Goal: Check status: Check status

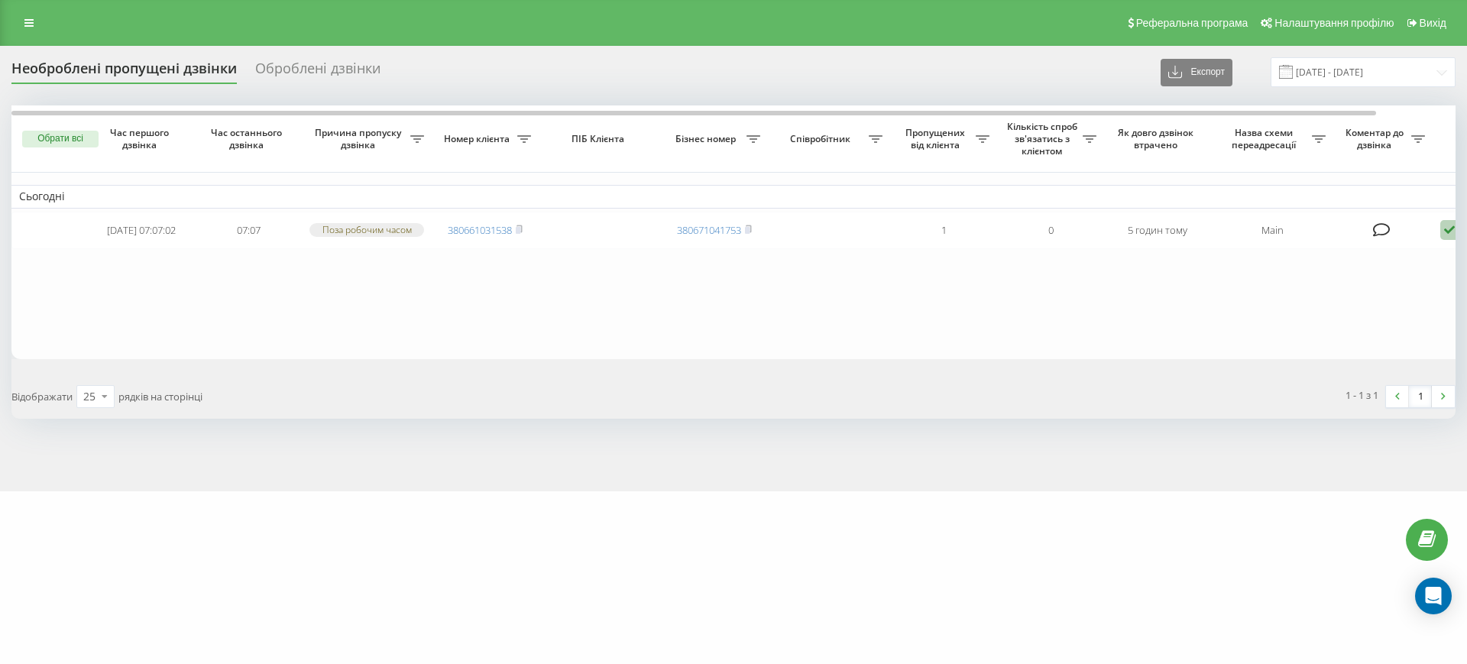
click at [11, 8] on div "Реферальна програма Налаштування профілю Вихід" at bounding box center [733, 23] width 1467 height 46
click at [24, 17] on link at bounding box center [29, 22] width 28 height 21
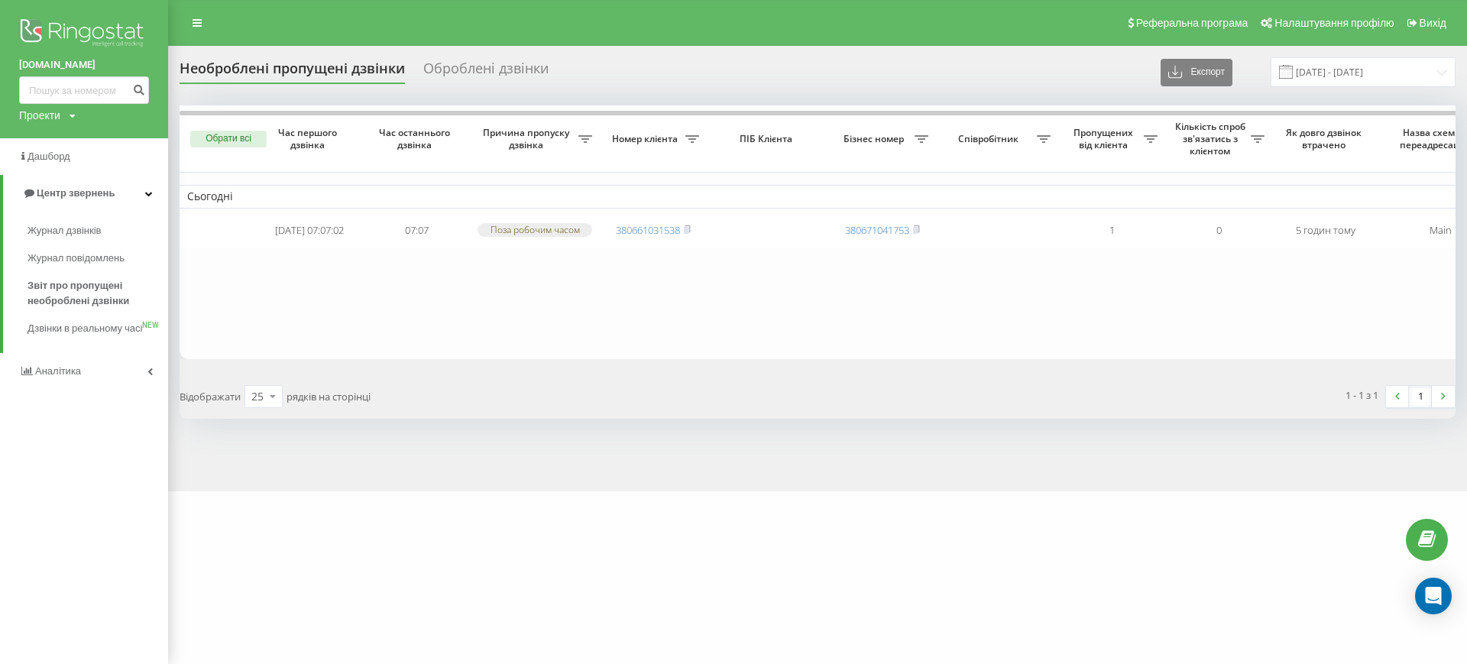
click at [496, 491] on div "Необроблені пропущені дзвінки Оброблені дзвінки Експорт .csv .xlsx 20.07.2025 -…" at bounding box center [733, 268] width 1467 height 445
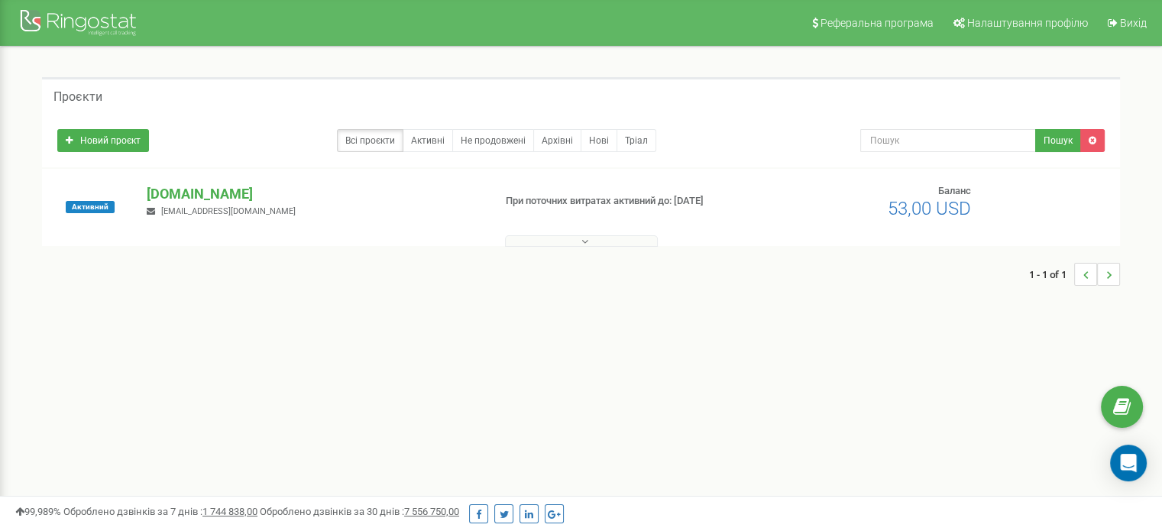
click at [535, 230] on div at bounding box center [581, 237] width 1070 height 15
click at [538, 232] on div at bounding box center [581, 237] width 1070 height 15
click at [539, 235] on div at bounding box center [581, 237] width 1070 height 15
click at [547, 247] on div "Проєкти Новий проєкт Всі проєкти Активні Не продовжені Архівні Нові Тріал Пошук…" at bounding box center [581, 189] width 1101 height 224
click at [556, 238] on button at bounding box center [581, 240] width 153 height 11
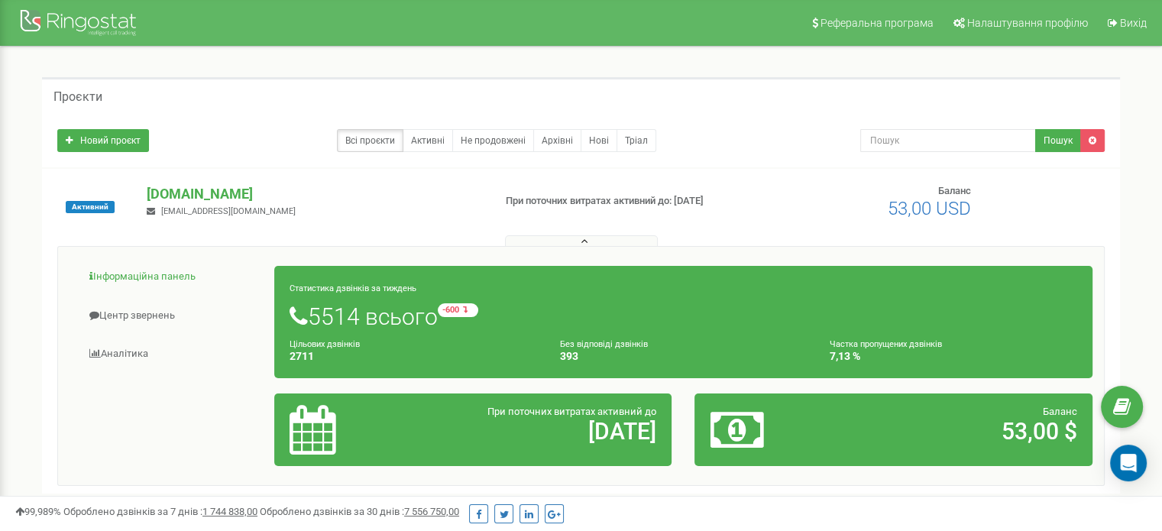
scroll to position [76, 0]
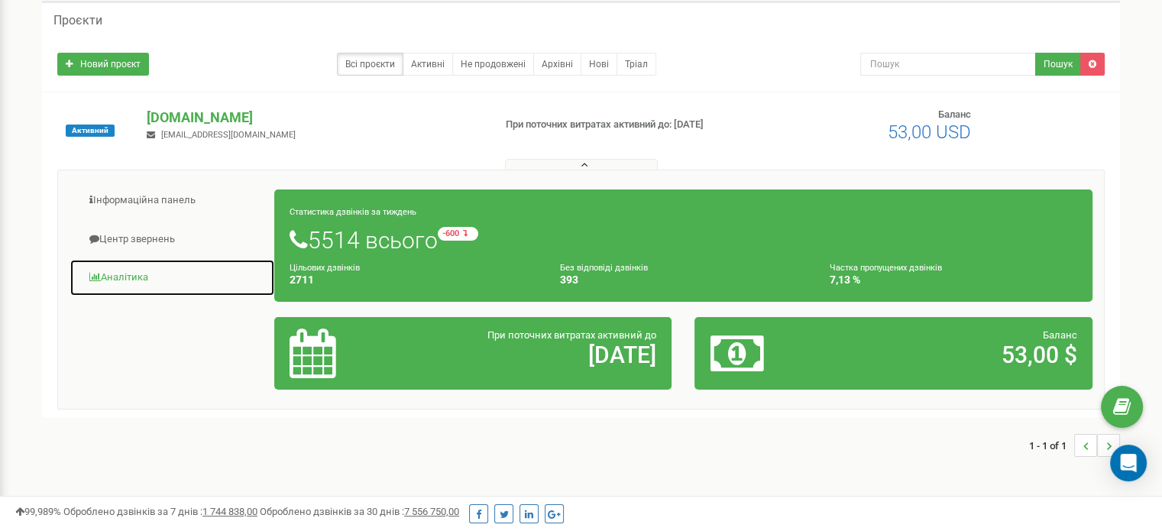
click at [144, 279] on link "Аналiтика" at bounding box center [173, 277] width 206 height 37
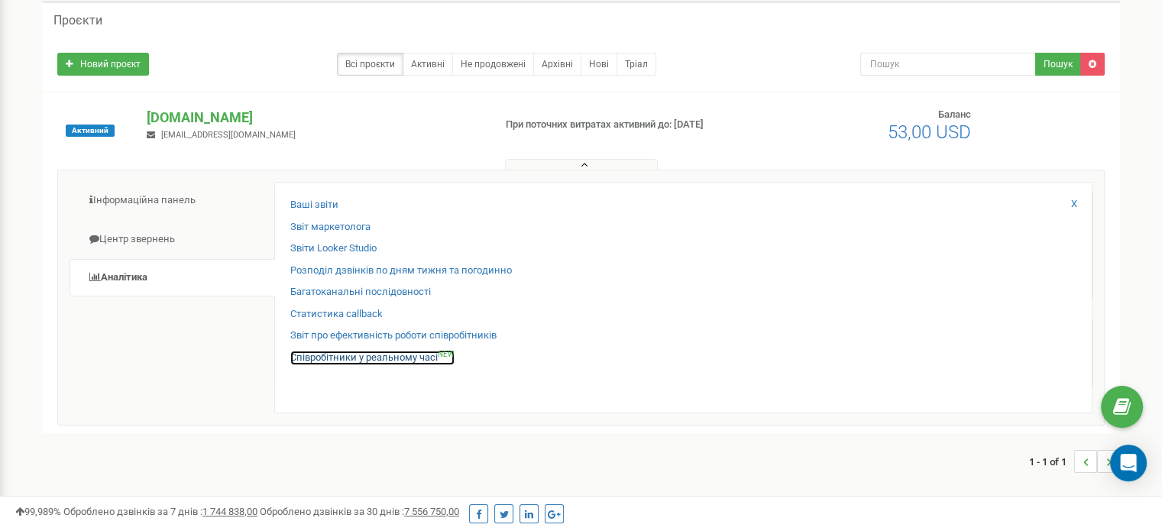
click at [381, 355] on link "Співробітники у реальному часі NEW" at bounding box center [372, 358] width 164 height 15
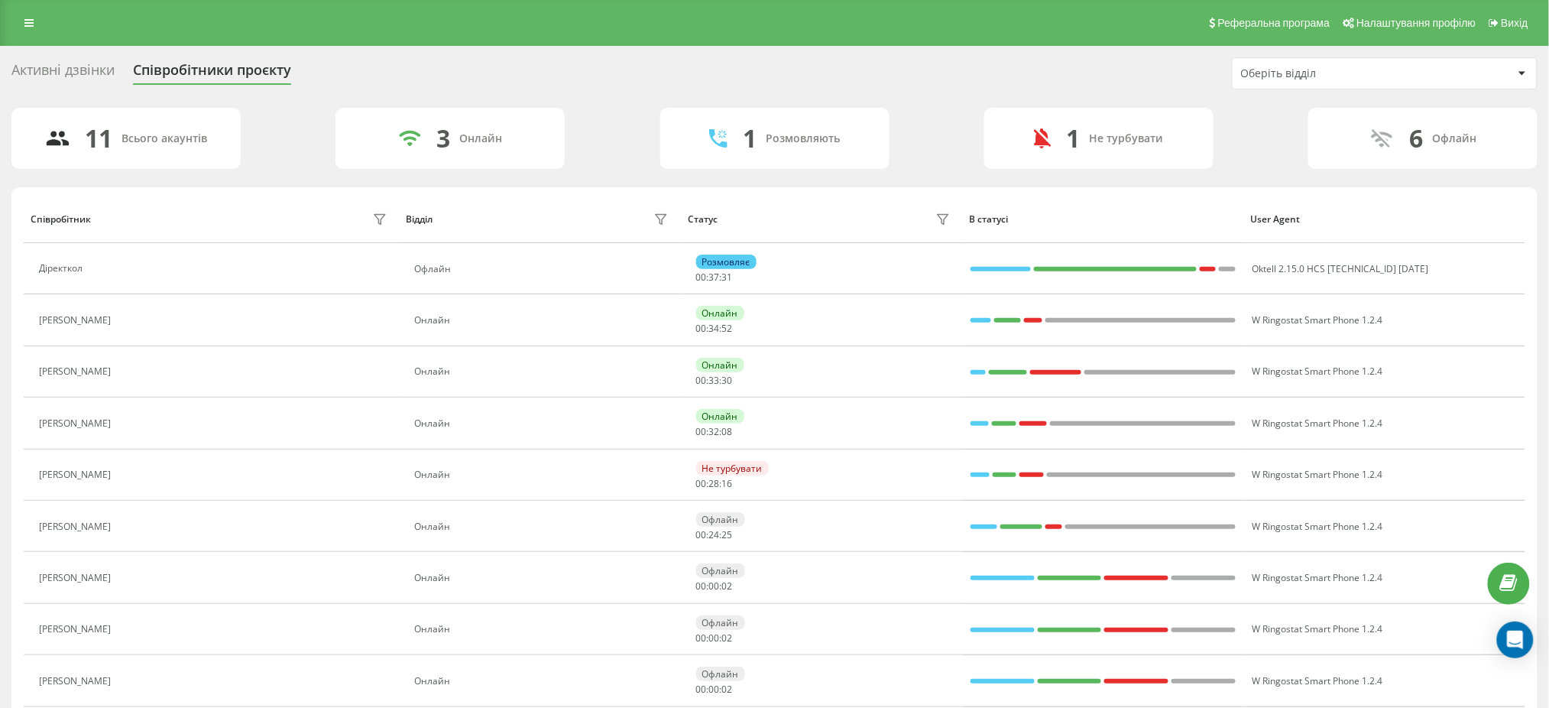
click at [1314, 64] on div "Оберіть відділ" at bounding box center [1384, 73] width 304 height 31
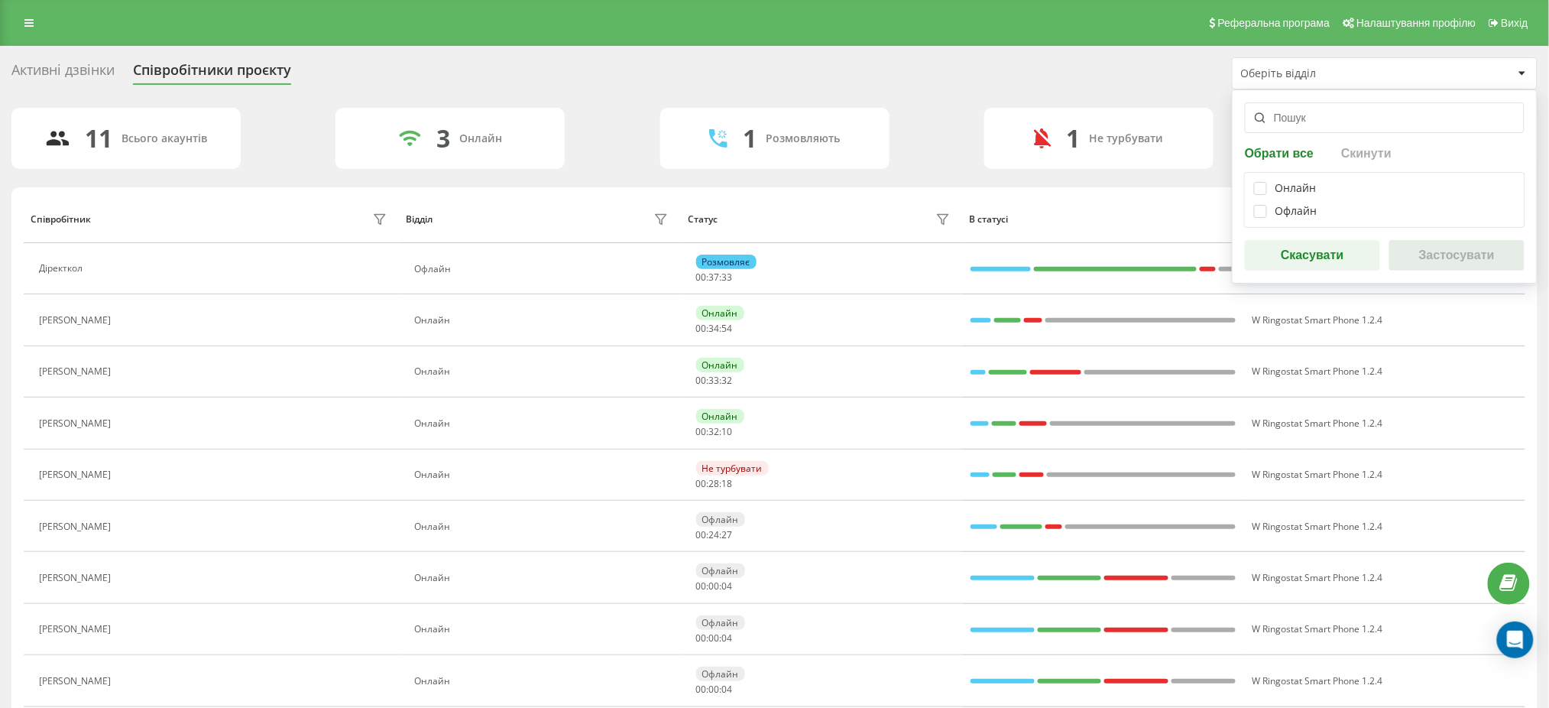
click at [1297, 187] on div "Онлайн" at bounding box center [1295, 188] width 41 height 13
click at [1261, 205] on div at bounding box center [1260, 211] width 13 height 13
checkbox input "true"
click at [1265, 182] on label at bounding box center [1260, 182] width 13 height 0
checkbox input "true"
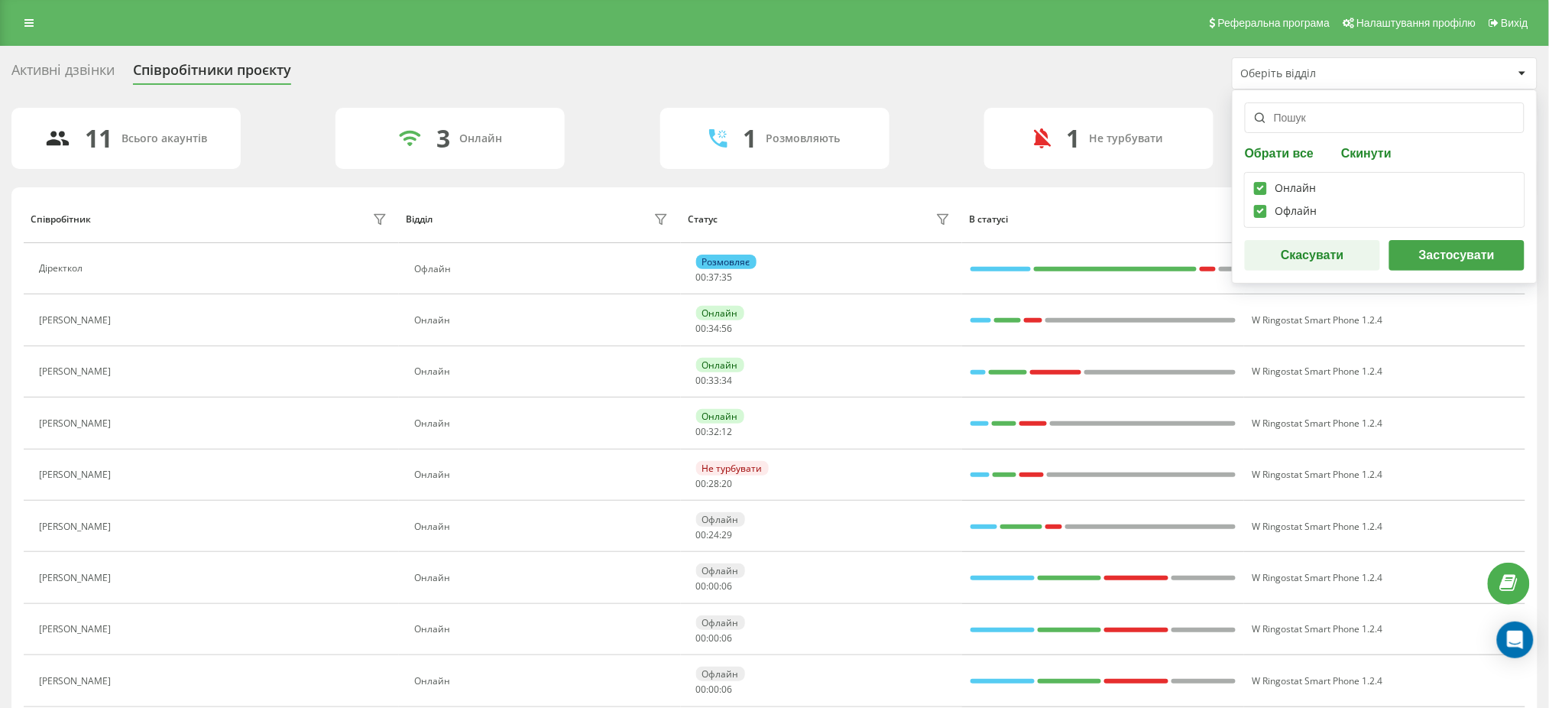
click at [1265, 205] on label at bounding box center [1260, 205] width 13 height 0
checkbox input "false"
click at [1433, 257] on button "Застосувати" at bounding box center [1456, 255] width 135 height 31
